Goal: Feedback & Contribution: Submit feedback/report problem

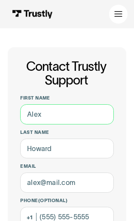
click at [41, 109] on input "First name" at bounding box center [66, 114] width 93 height 20
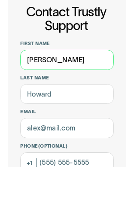
type input "Jill"
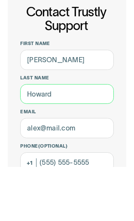
click at [27, 139] on input "Last name" at bounding box center [66, 149] width 93 height 20
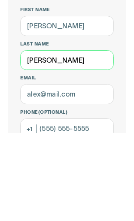
type input "Harris"
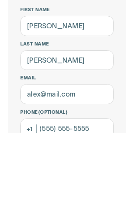
click at [113, 129] on label "Last name" at bounding box center [66, 132] width 93 height 6
click at [113, 139] on input "Harris" at bounding box center [66, 149] width 93 height 20
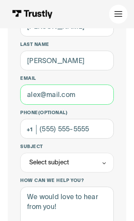
click at [86, 90] on input "Email" at bounding box center [66, 95] width 93 height 20
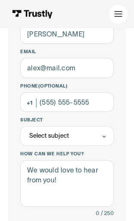
scroll to position [114, 0]
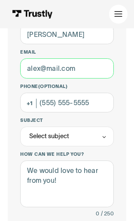
click at [91, 66] on input "Email" at bounding box center [66, 68] width 93 height 20
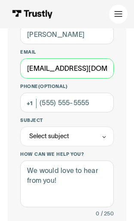
type input "jillywash@icloud.com"
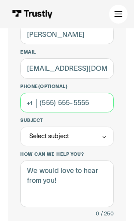
click at [88, 101] on input "Phone (Optional)" at bounding box center [66, 103] width 93 height 20
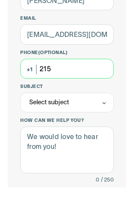
scroll to position [148, 0]
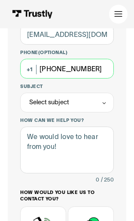
type input "(215) 313-1002"
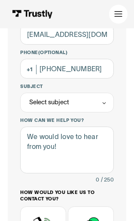
click at [101, 97] on div "Select subject" at bounding box center [66, 103] width 93 height 20
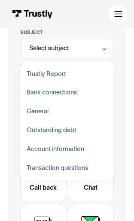
scroll to position [203, 0]
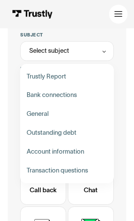
click at [37, 91] on div "Contact Trustly Support" at bounding box center [67, 95] width 87 height 19
type input "**********"
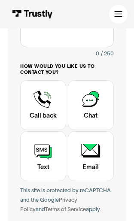
scroll to position [309, 0]
click at [82, 36] on textarea "How can we help you?" at bounding box center [66, 23] width 93 height 47
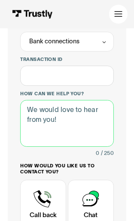
scroll to position [207, 0]
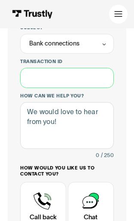
click at [79, 77] on input "Transaction ID" at bounding box center [66, 78] width 93 height 20
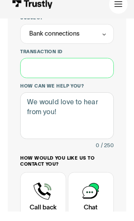
click at [73, 68] on input "Transaction ID" at bounding box center [66, 78] width 93 height 20
paste input "********"
type input "********"
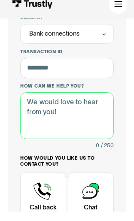
click at [93, 108] on textarea "How can we help you?" at bounding box center [66, 125] width 93 height 47
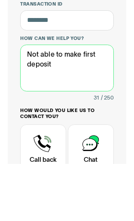
type textarea "Not able to make first deposit"
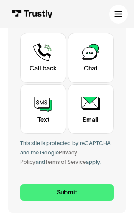
scroll to position [355, 0]
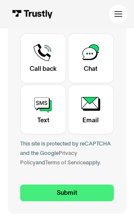
click at [92, 57] on div "Contact Trustly Support" at bounding box center [91, 58] width 46 height 50
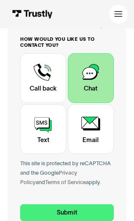
scroll to position [336, 0]
click at [73, 206] on input "Submit" at bounding box center [66, 212] width 93 height 17
type input "+12153131002"
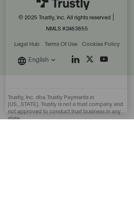
scroll to position [461, 0]
